Goal: Find contact information: Find contact information

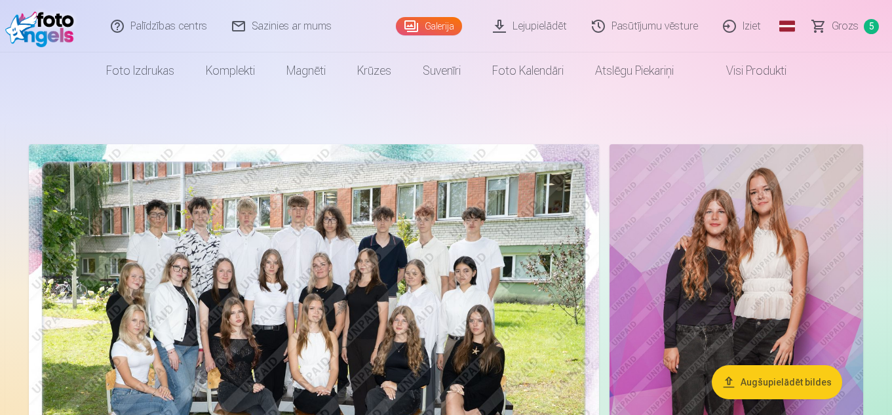
click at [287, 26] on link "Sazinies ar mums" at bounding box center [282, 26] width 125 height 52
